Goal: Transaction & Acquisition: Purchase product/service

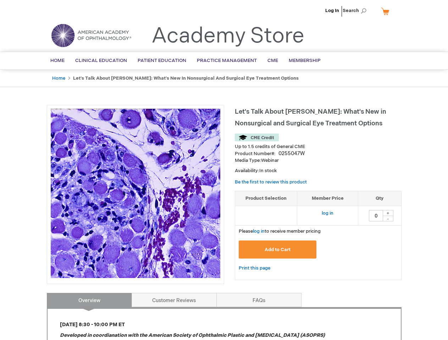
click at [224, 170] on div at bounding box center [135, 194] width 177 height 179
click at [356, 11] on span "Search" at bounding box center [356, 11] width 27 height 14
click at [318, 236] on div "Please log in to receive member pricing" at bounding box center [318, 231] width 167 height 11
click at [388, 213] on div "+" at bounding box center [388, 213] width 11 height 6
click at [388, 219] on div "-" at bounding box center [388, 219] width 11 height 6
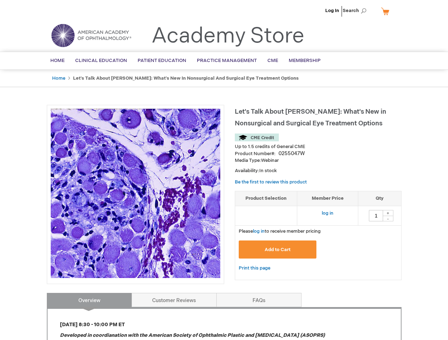
type input "0"
